Goal: Find specific page/section: Find specific page/section

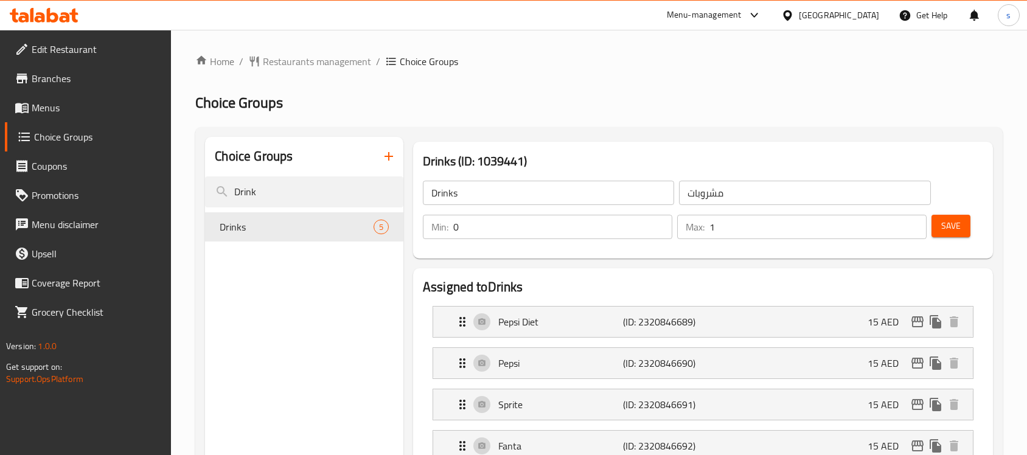
scroll to position [152, 0]
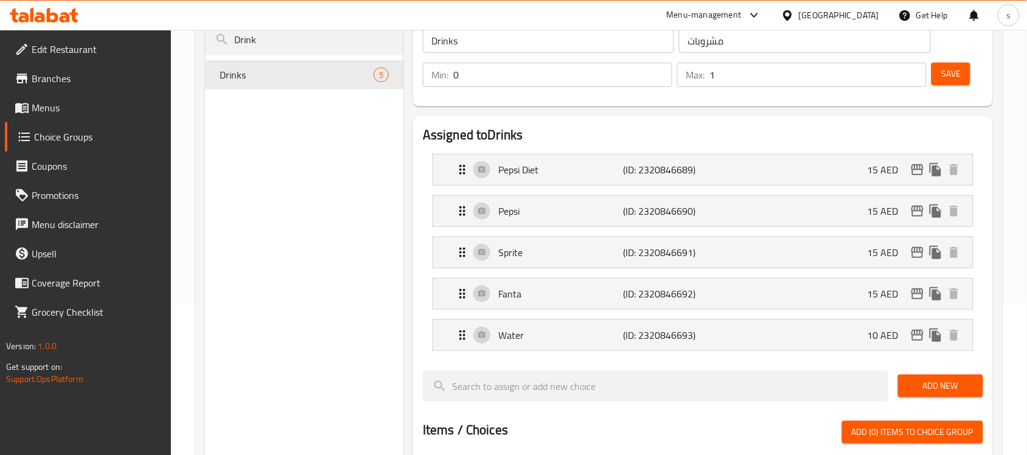
click at [59, 71] on span "Branches" at bounding box center [97, 78] width 130 height 15
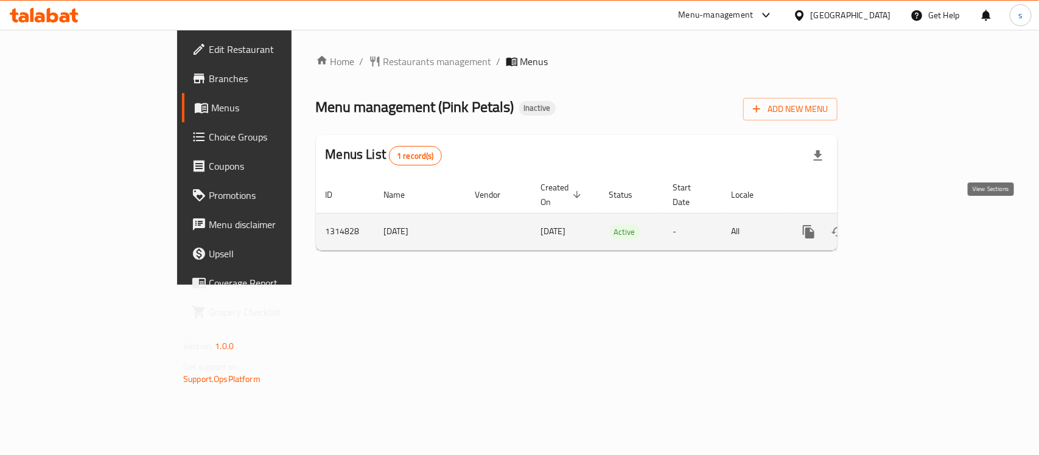
click at [904, 225] on icon "enhanced table" at bounding box center [896, 232] width 15 height 15
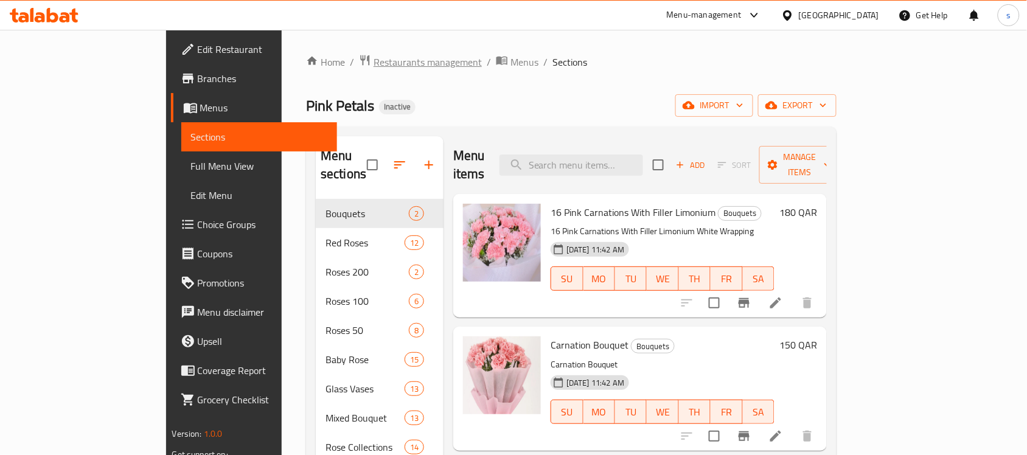
click at [374, 62] on span "Restaurants management" at bounding box center [428, 62] width 108 height 15
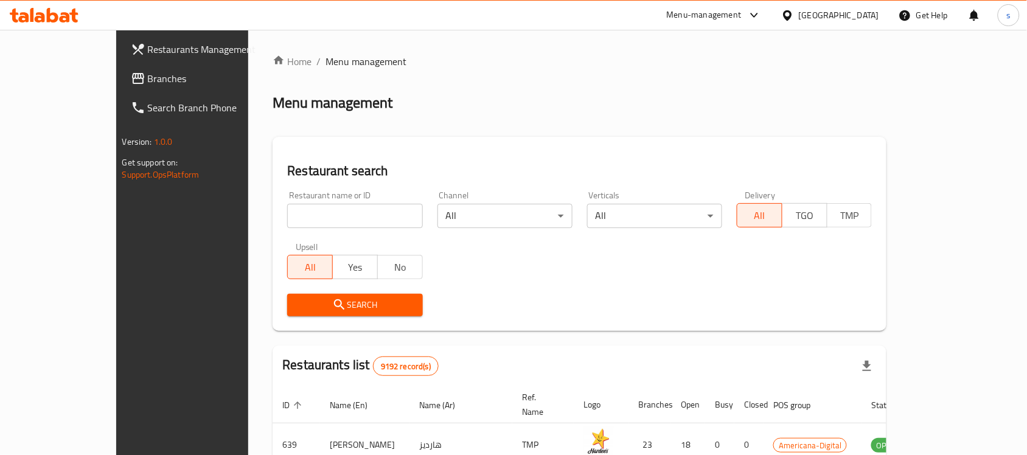
click at [292, 220] on input "search" at bounding box center [354, 216] width 135 height 24
paste input "706836"
type input "706836"
click at [296, 315] on button "Search" at bounding box center [354, 305] width 135 height 23
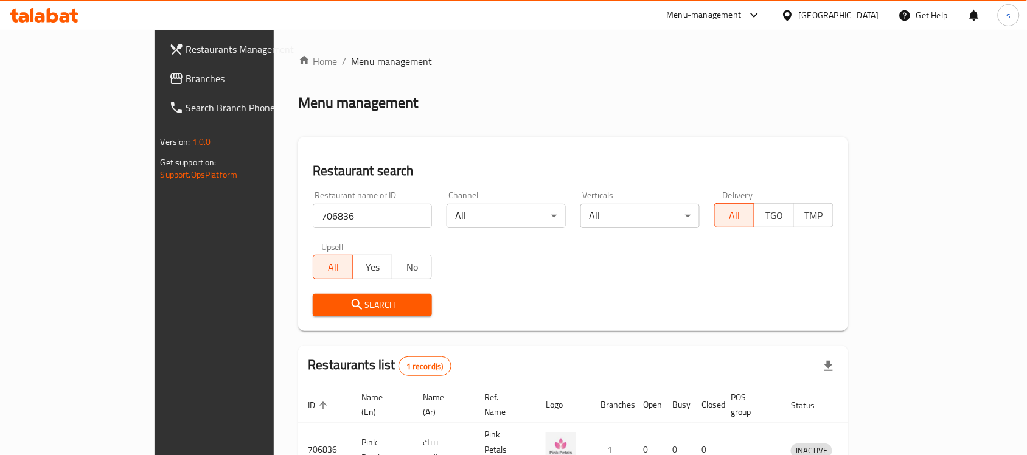
scroll to position [64, 0]
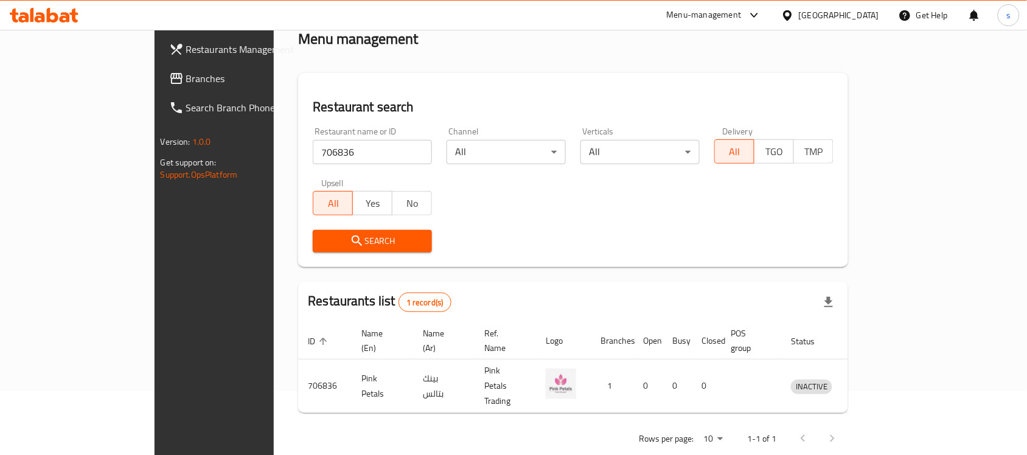
click at [868, 19] on div "[GEOGRAPHIC_DATA]" at bounding box center [839, 15] width 80 height 13
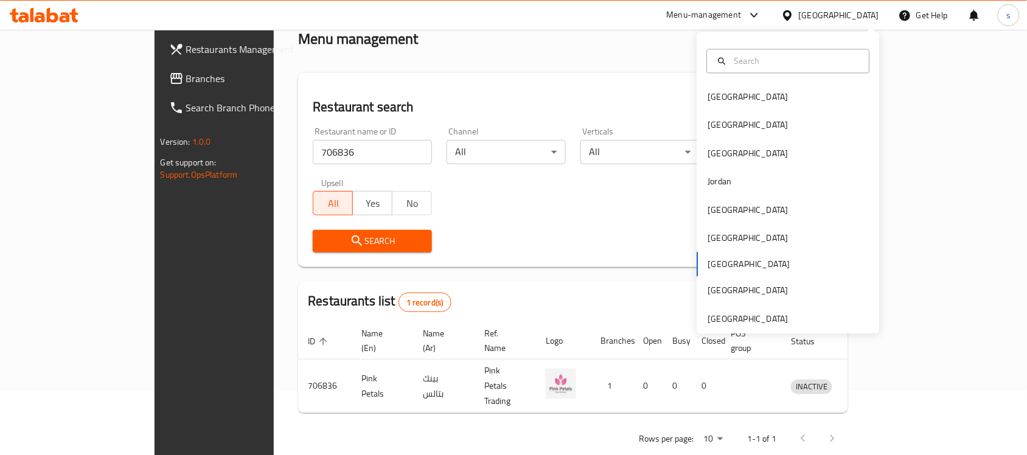
click at [186, 78] on span "Branches" at bounding box center [251, 78] width 130 height 15
